Goal: Check status: Check status

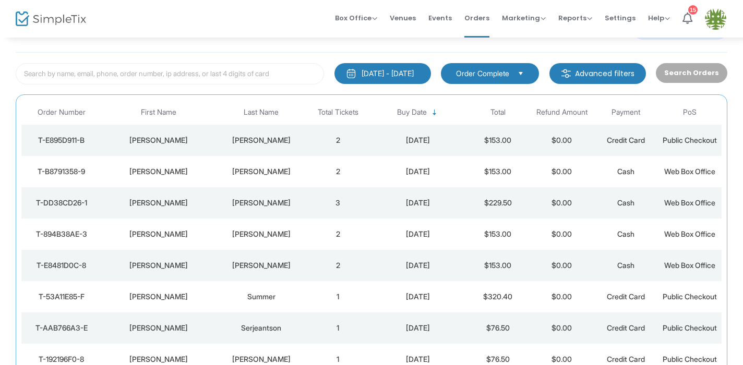
scroll to position [157, 0]
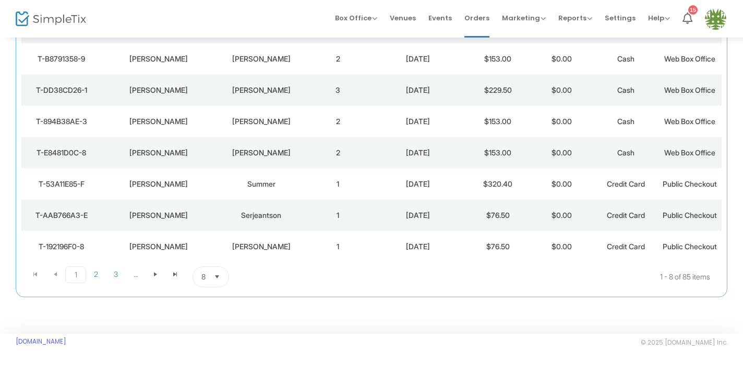
click at [214, 279] on span "Select" at bounding box center [217, 277] width 17 height 17
click at [215, 215] on li "25" at bounding box center [211, 213] width 36 height 21
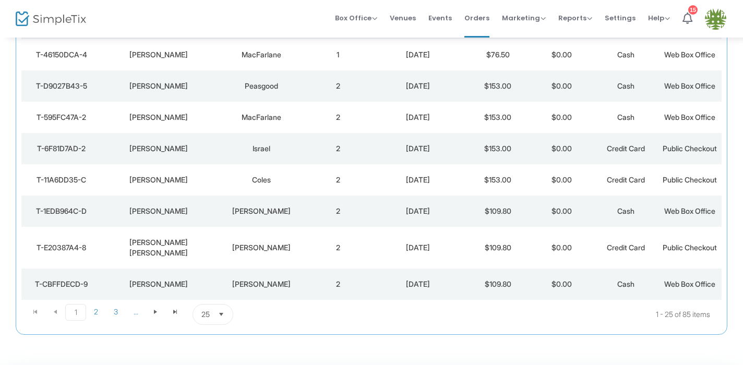
scroll to position [664, 0]
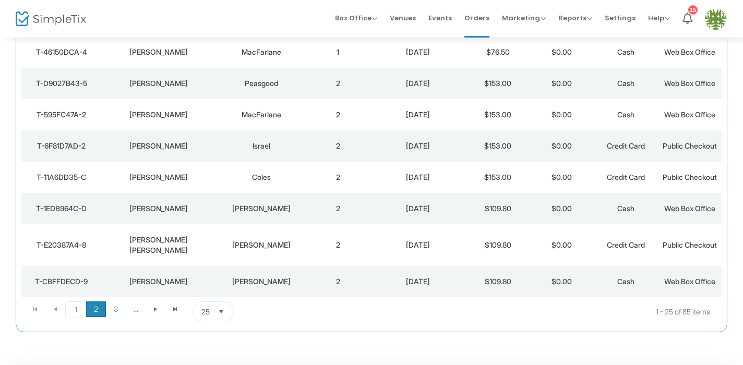
click at [97, 302] on span "2" at bounding box center [96, 310] width 20 height 16
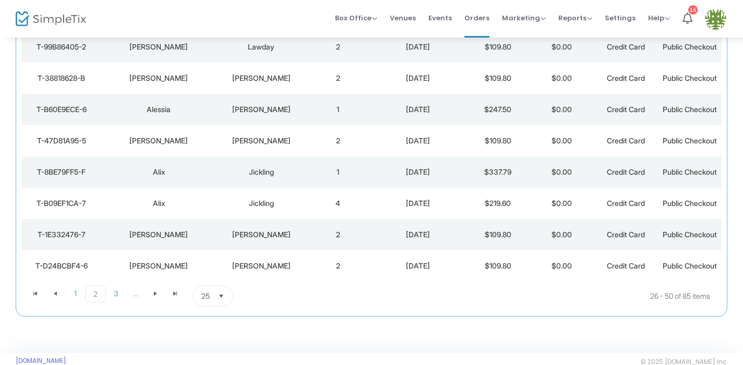
scroll to position [680, 0]
click at [375, 166] on div "[DATE]" at bounding box center [418, 171] width 91 height 10
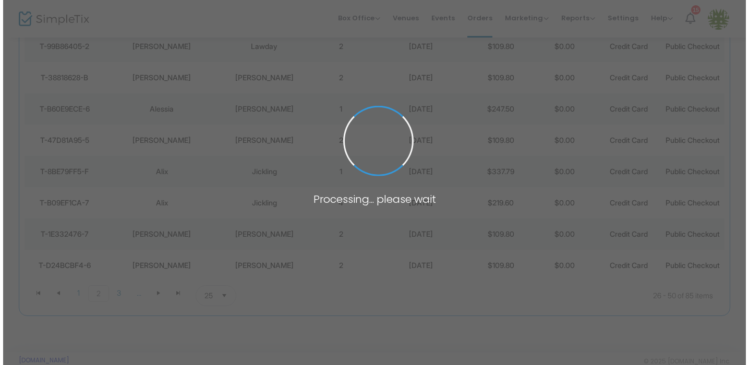
scroll to position [0, 0]
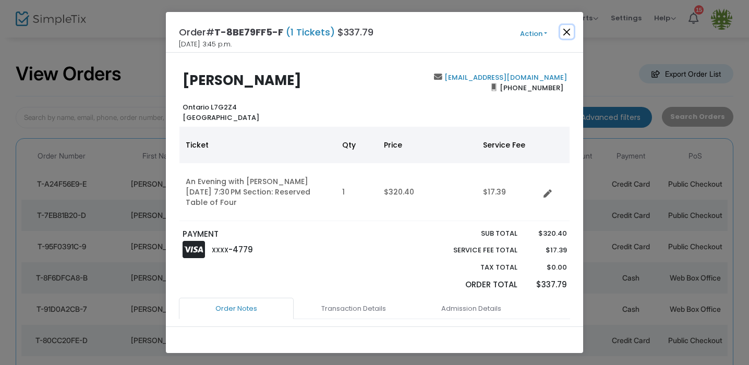
click at [567, 33] on button "Close" at bounding box center [567, 32] width 14 height 14
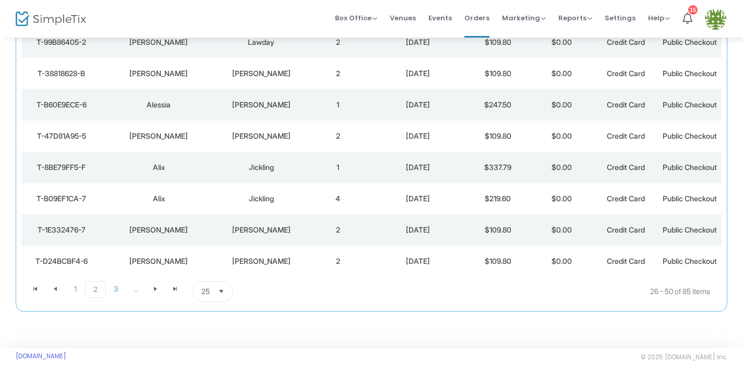
scroll to position [686, 0]
click at [117, 280] on span "3" at bounding box center [116, 288] width 20 height 16
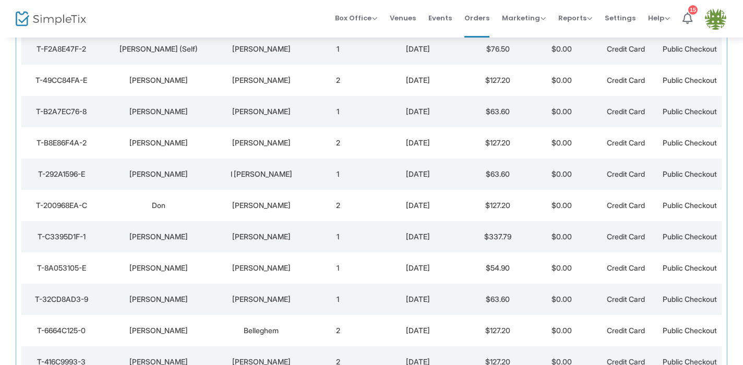
scroll to position [149, 0]
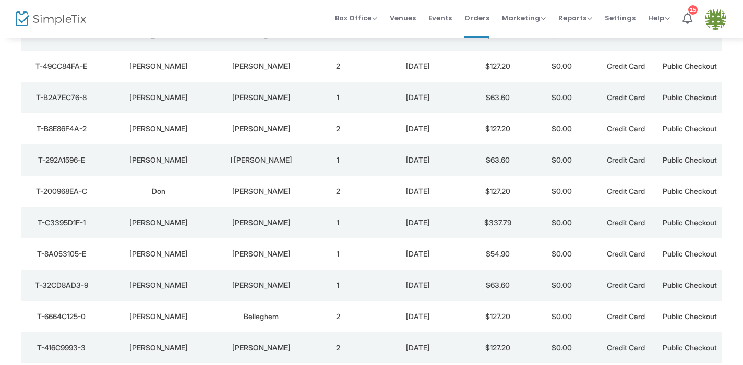
click at [371, 218] on td "[DATE]" at bounding box center [418, 222] width 96 height 31
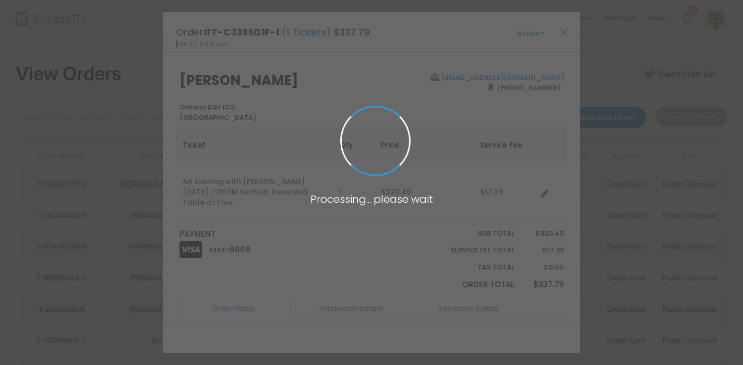
scroll to position [0, 0]
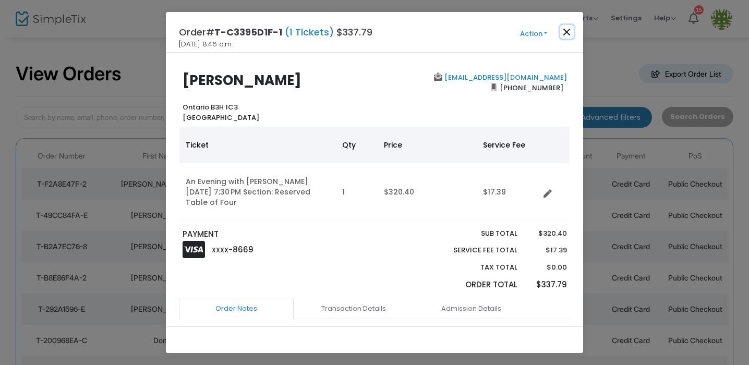
click at [568, 34] on button "Close" at bounding box center [567, 32] width 14 height 14
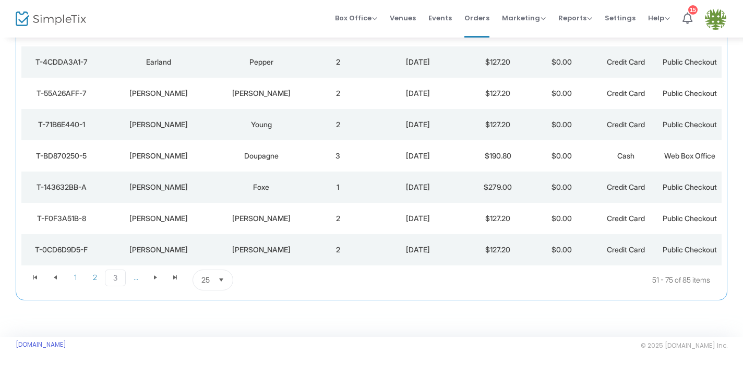
scroll to position [689, 0]
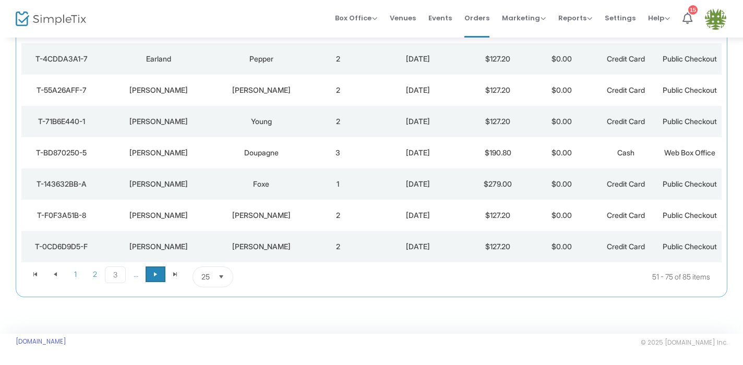
click at [151, 277] on span "Go to the next page" at bounding box center [155, 274] width 8 height 8
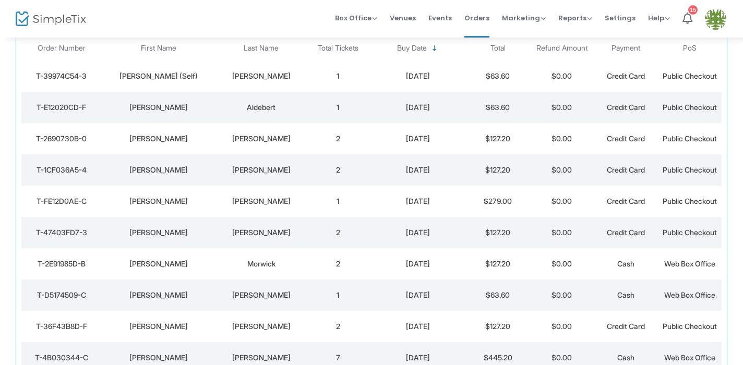
scroll to position [111, 0]
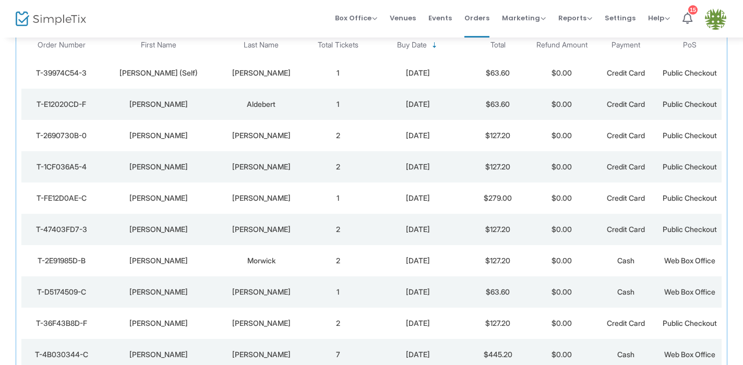
click at [368, 198] on td "1" at bounding box center [338, 198] width 64 height 31
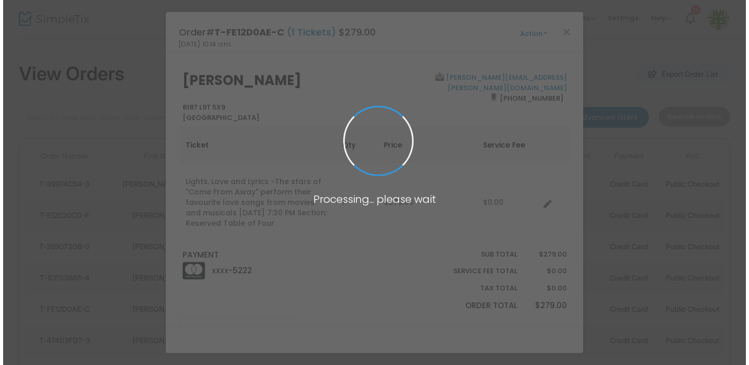
scroll to position [0, 0]
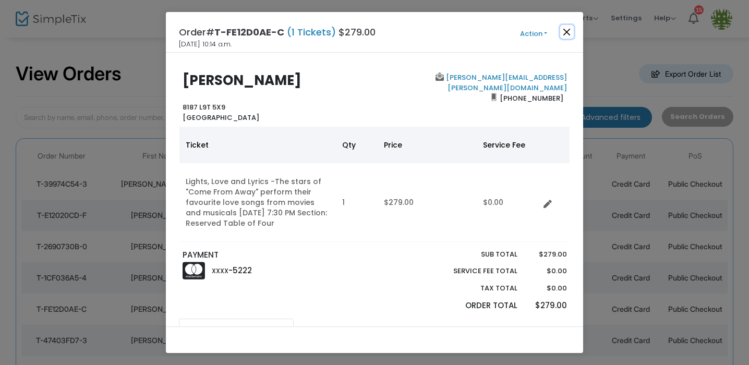
click at [567, 34] on button "Close" at bounding box center [567, 32] width 14 height 14
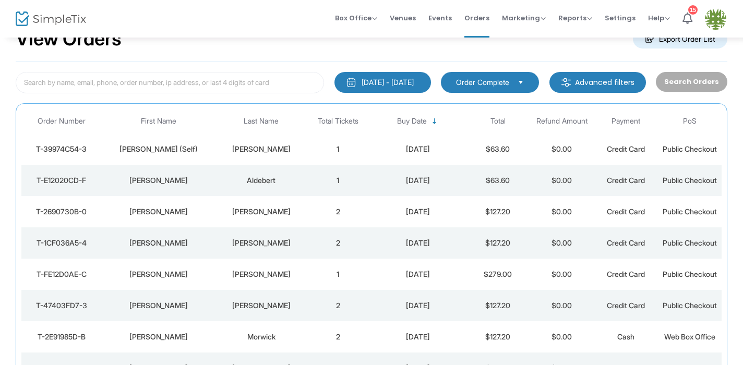
scroll to position [34, 0]
